Goal: Register for event/course

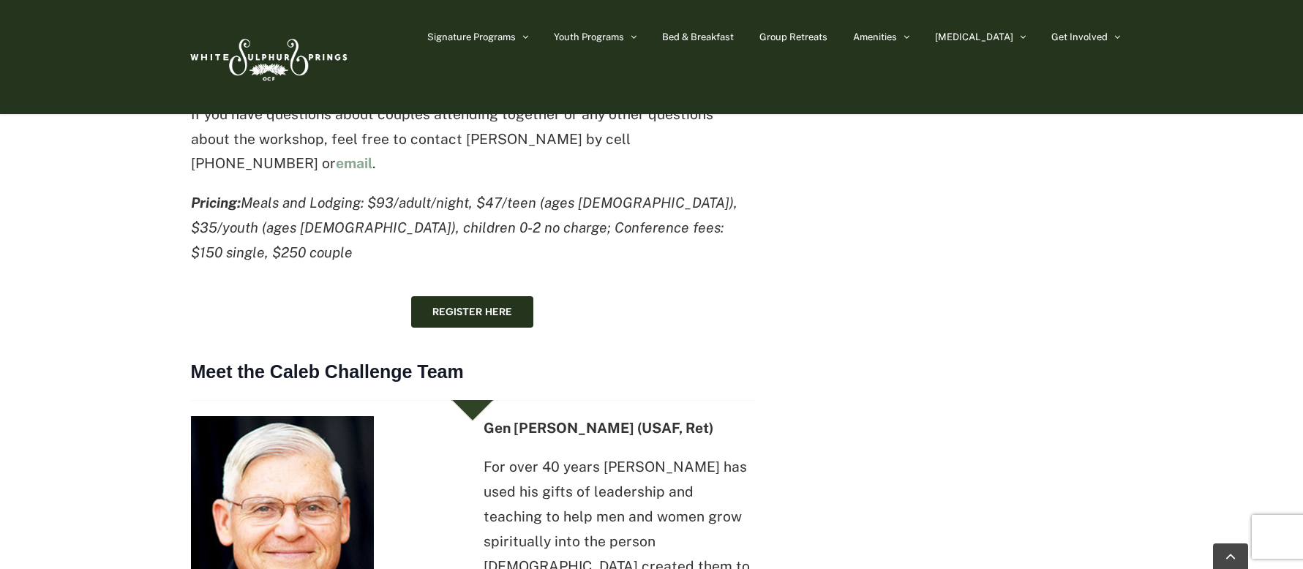
scroll to position [1133, 0]
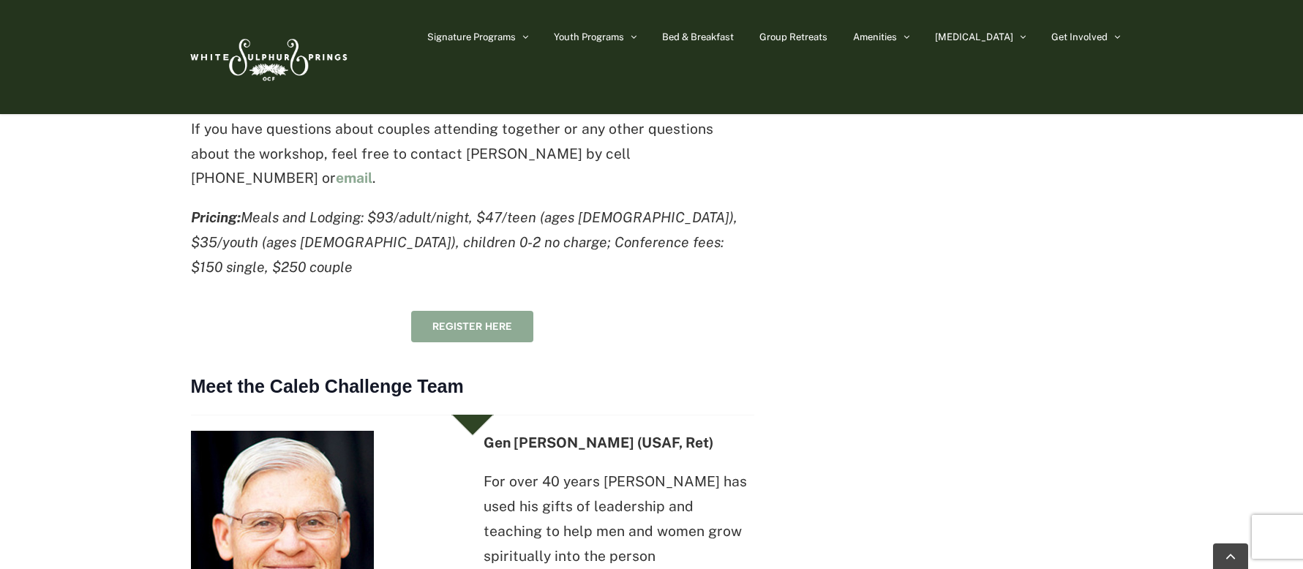
click at [470, 320] on span "Register here" at bounding box center [472, 326] width 80 height 12
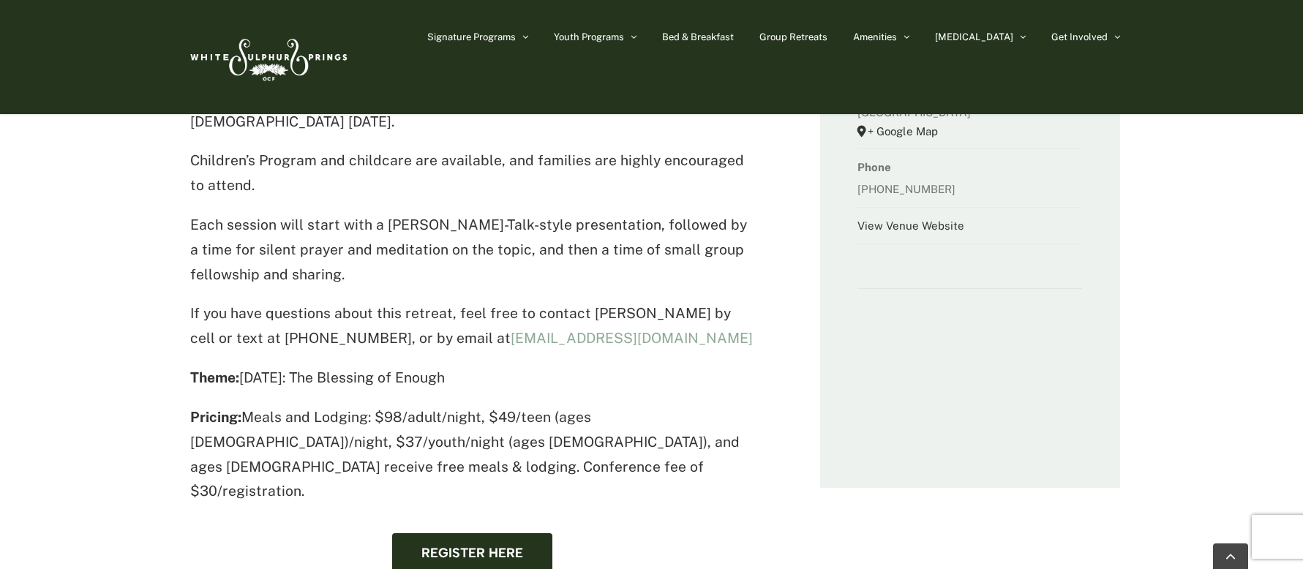
scroll to position [486, 0]
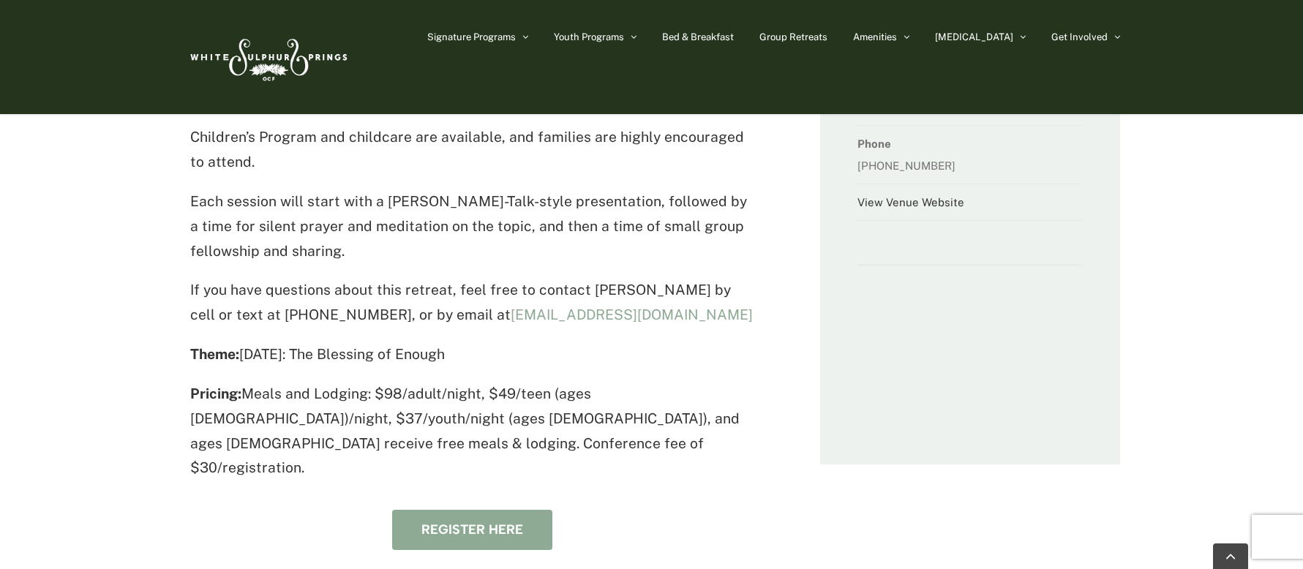
click at [469, 522] on span "Register here" at bounding box center [472, 529] width 102 height 15
